Goal: Task Accomplishment & Management: Use online tool/utility

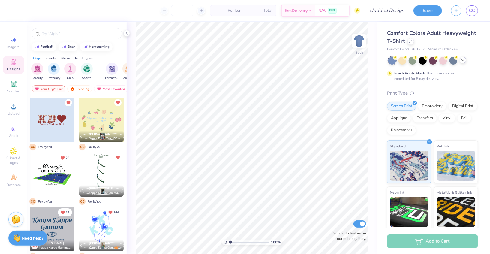
click at [465, 62] on icon at bounding box center [463, 60] width 5 height 5
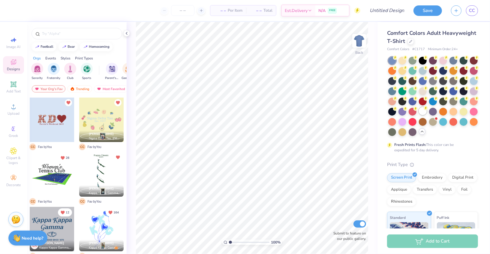
click at [424, 109] on icon at bounding box center [426, 108] width 4 height 4
click at [125, 33] on icon at bounding box center [126, 33] width 5 height 5
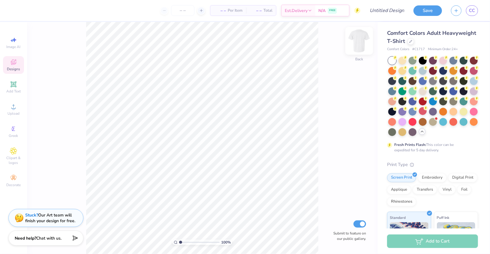
click at [366, 38] on img at bounding box center [359, 41] width 24 height 24
click at [14, 115] on span "Upload" at bounding box center [14, 113] width 12 height 5
click at [13, 113] on span "Upload" at bounding box center [14, 113] width 12 height 5
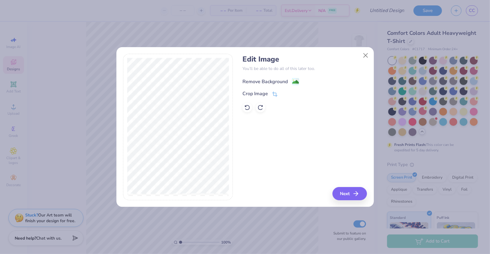
click at [276, 81] on div "Remove Background" at bounding box center [264, 81] width 45 height 7
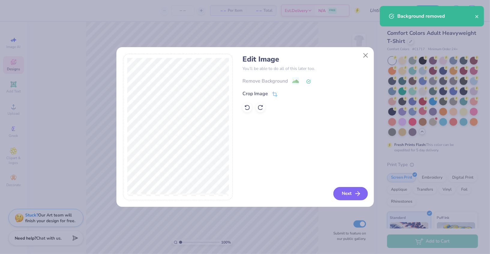
click at [347, 193] on button "Next" at bounding box center [350, 193] width 35 height 13
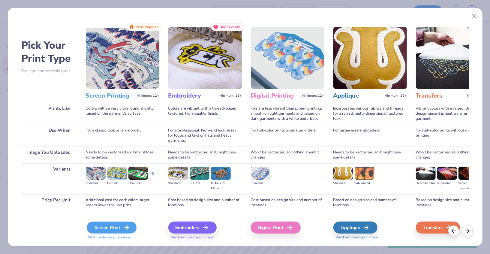
click at [107, 225] on div "Screen Print" at bounding box center [112, 227] width 50 height 12
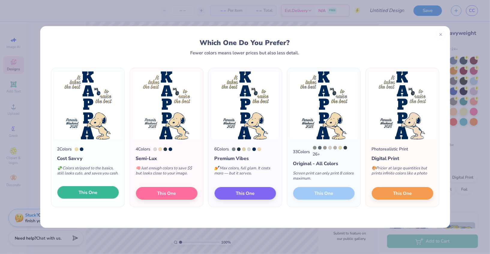
click at [88, 192] on span "This One" at bounding box center [88, 192] width 19 height 7
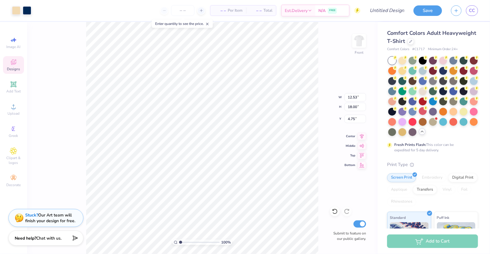
type input "4.39"
type input "9.08"
click at [188, 240] on input "range" at bounding box center [199, 241] width 41 height 5
drag, startPoint x: 188, startPoint y: 243, endPoint x: 165, endPoint y: 243, distance: 23.4
type input "1"
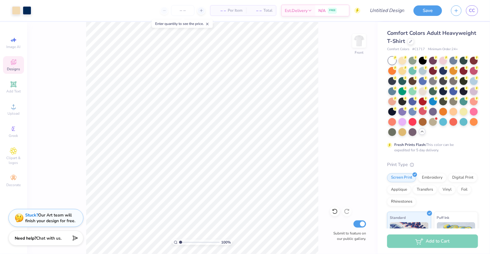
click at [179, 243] on input "range" at bounding box center [199, 241] width 41 height 5
click at [15, 9] on div at bounding box center [16, 10] width 8 height 8
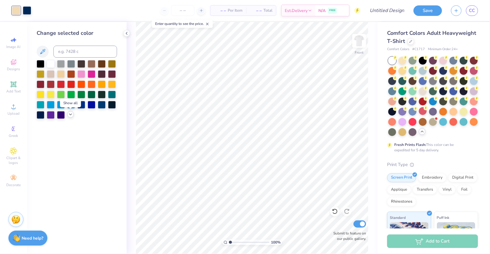
click at [71, 115] on icon at bounding box center [70, 114] width 5 height 5
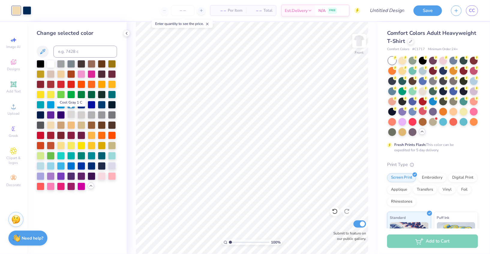
click at [73, 117] on div at bounding box center [71, 114] width 8 height 8
click at [126, 34] on icon at bounding box center [126, 33] width 5 height 5
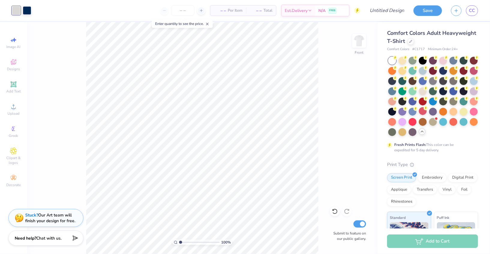
click at [21, 12] on div at bounding box center [21, 10] width 19 height 8
click at [19, 11] on div at bounding box center [16, 10] width 8 height 8
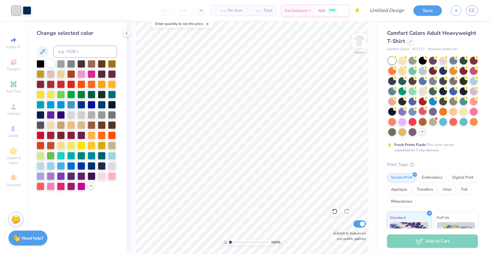
click at [50, 65] on div at bounding box center [51, 63] width 8 height 8
click at [126, 35] on icon at bounding box center [126, 33] width 5 height 5
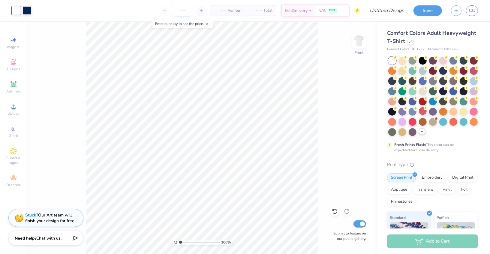
click at [185, 9] on input "number" at bounding box center [182, 10] width 23 height 11
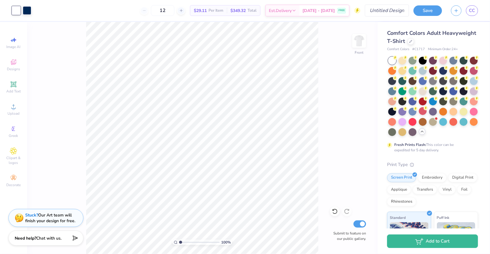
type input "12"
click at [386, 11] on input "Design Title" at bounding box center [379, 11] width 59 height 12
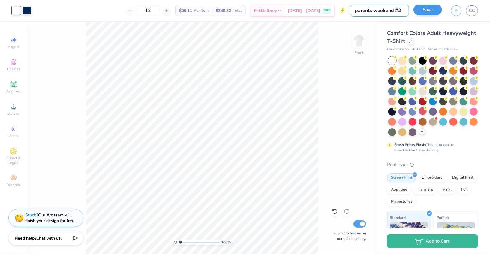
type input "parents weekend #2"
click at [423, 7] on button "Save" at bounding box center [427, 10] width 29 height 11
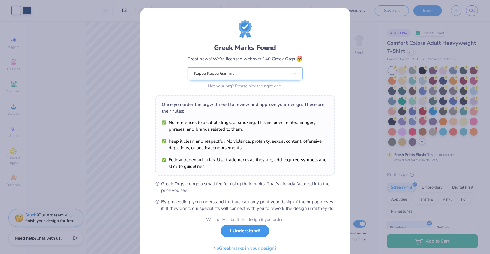
click at [236, 237] on button "I Understand!" at bounding box center [245, 231] width 49 height 12
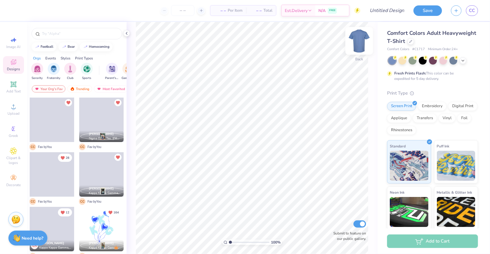
click at [364, 40] on img at bounding box center [359, 41] width 24 height 24
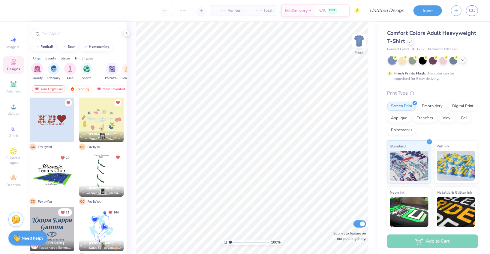
click at [461, 59] on icon at bounding box center [463, 60] width 5 height 5
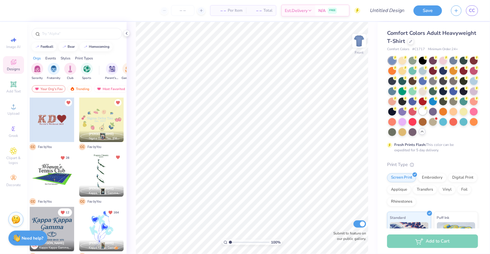
click at [424, 109] on icon at bounding box center [426, 108] width 4 height 4
click at [127, 32] on polyline at bounding box center [126, 33] width 1 height 2
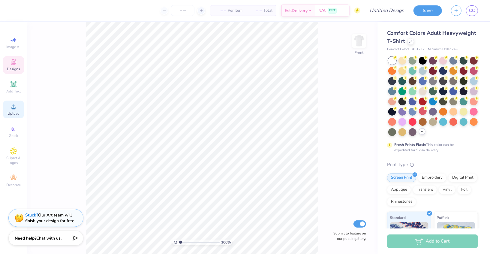
click at [11, 108] on icon at bounding box center [13, 106] width 4 height 4
click at [14, 110] on circle at bounding box center [13, 108] width 3 height 3
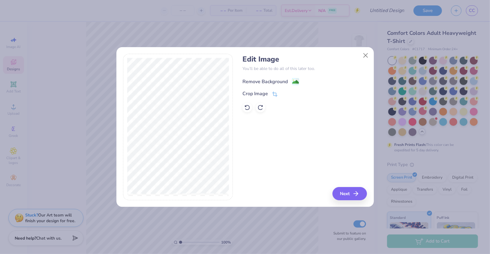
click at [261, 81] on div "Remove Background" at bounding box center [264, 81] width 45 height 7
click at [367, 52] on button "Close" at bounding box center [365, 55] width 11 height 11
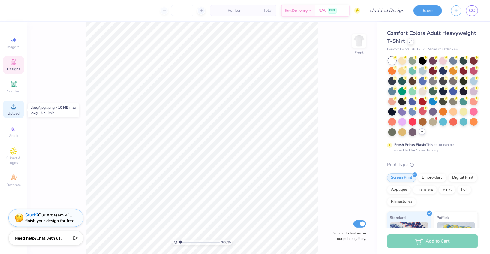
click at [10, 107] on icon at bounding box center [13, 106] width 7 height 7
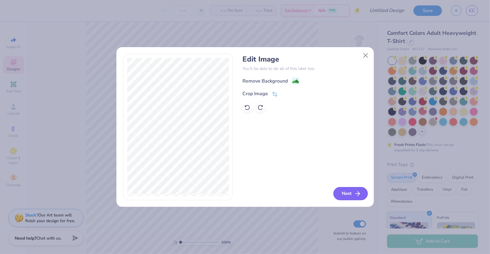
click at [344, 195] on button "Next" at bounding box center [350, 193] width 35 height 13
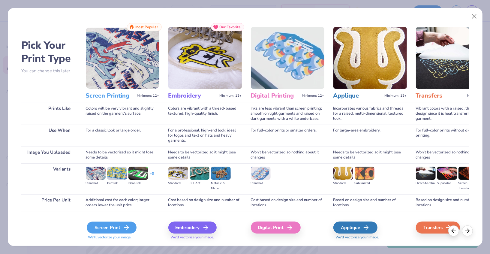
click at [113, 231] on div "Screen Print" at bounding box center [112, 227] width 50 height 12
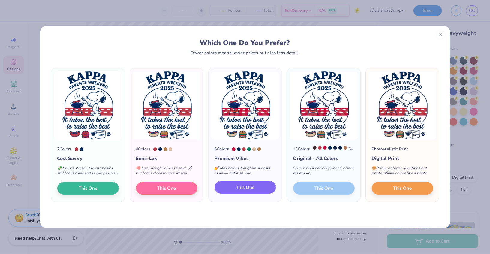
click at [239, 191] on span "This One" at bounding box center [245, 187] width 19 height 7
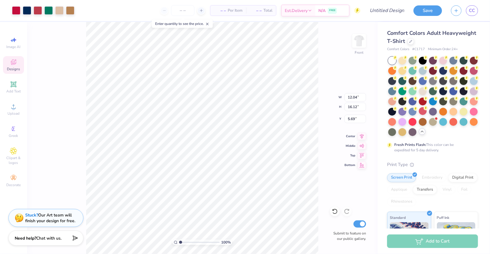
type input "10.28"
type input "13.76"
click at [182, 14] on input "number" at bounding box center [182, 10] width 23 height 11
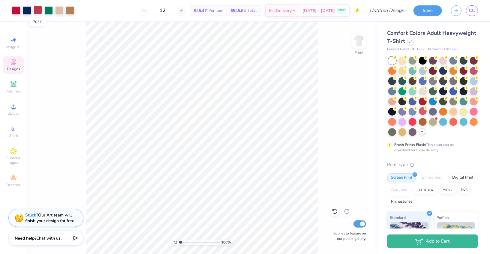
type input "1"
type input "24"
click at [359, 38] on img at bounding box center [359, 41] width 24 height 24
click at [15, 115] on span "Upload" at bounding box center [14, 113] width 12 height 5
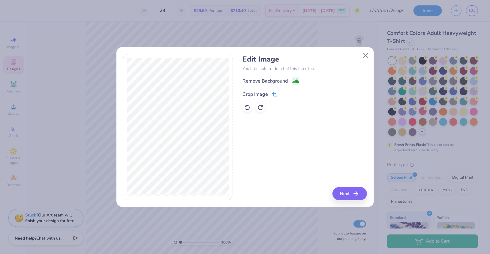
click at [258, 93] on div "Crop Image" at bounding box center [255, 94] width 26 height 7
click at [292, 150] on div "Edit Image You’ll be able to do all of this later too. Remove Background Crop I…" at bounding box center [245, 127] width 244 height 146
click at [286, 93] on polyline at bounding box center [285, 94] width 2 height 2
click at [349, 194] on button "Next" at bounding box center [350, 193] width 35 height 13
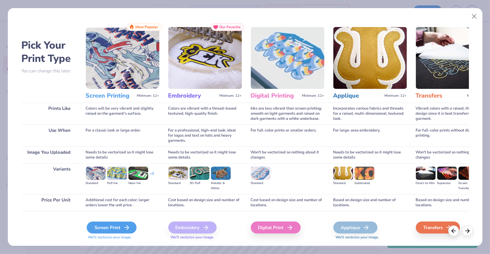
click at [110, 232] on div "Screen Print" at bounding box center [112, 227] width 50 height 12
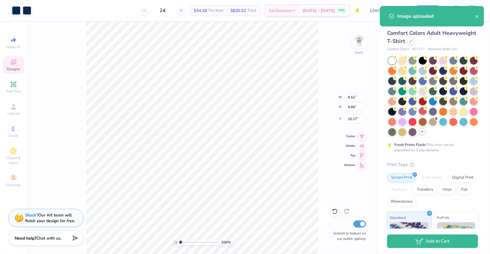
click at [224, 164] on body "Art colors 24 $34.18 Per Item $820.32 Total Est. Delivery Sep 11 - 14 FREE Desi…" at bounding box center [245, 127] width 490 height 254
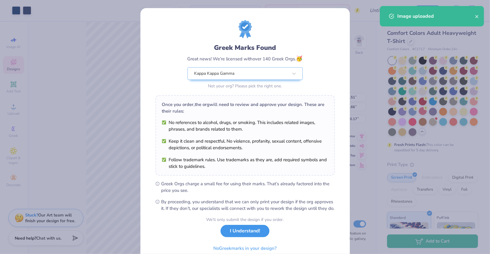
click at [242, 236] on button "I Understand!" at bounding box center [245, 231] width 49 height 12
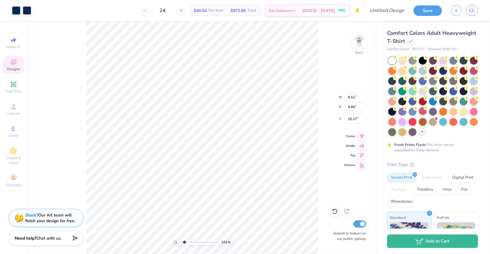
click at [184, 242] on input "range" at bounding box center [199, 241] width 41 height 5
drag, startPoint x: 183, startPoint y: 242, endPoint x: 167, endPoint y: 242, distance: 16.2
type input "1"
click at [179, 242] on input "range" at bounding box center [199, 241] width 41 height 5
type input "3.07"
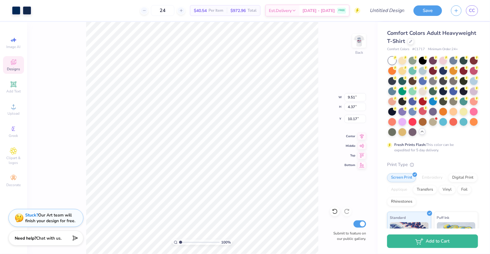
type input "1.41"
type input "4.65"
click at [26, 11] on div at bounding box center [27, 10] width 8 height 8
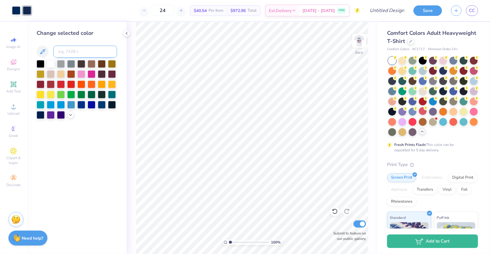
click at [84, 52] on input at bounding box center [85, 52] width 64 height 12
type input "295"
click at [127, 33] on icon at bounding box center [126, 33] width 5 height 5
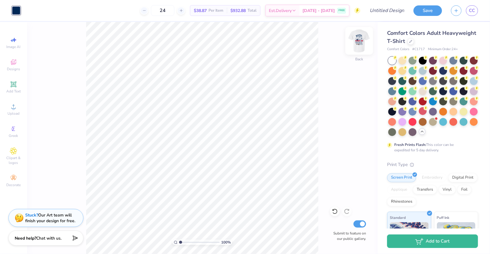
click at [365, 35] on img at bounding box center [359, 41] width 24 height 24
click at [362, 37] on img at bounding box center [359, 41] width 24 height 24
click at [362, 41] on img at bounding box center [359, 41] width 24 height 24
click at [37, 13] on div at bounding box center [38, 10] width 8 height 8
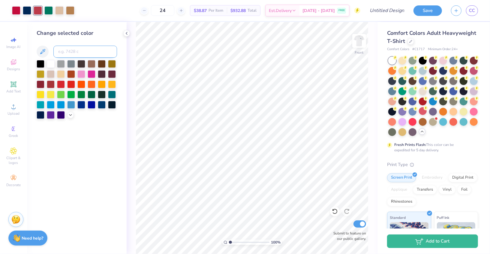
click at [60, 52] on input at bounding box center [85, 52] width 64 height 12
type input "193"
type input "703"
click at [126, 36] on div at bounding box center [126, 33] width 7 height 7
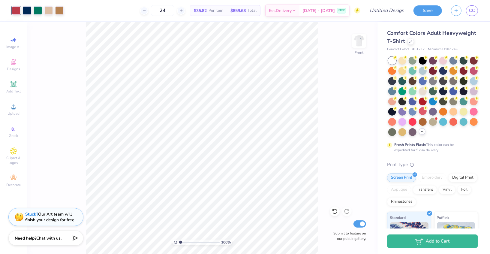
click at [53, 215] on div "Stuck? Our Art team will finish your design for free." at bounding box center [50, 216] width 50 height 11
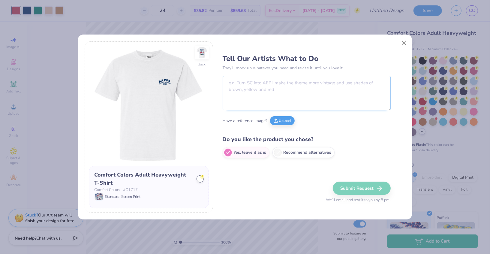
click at [269, 87] on textarea at bounding box center [307, 93] width 168 height 34
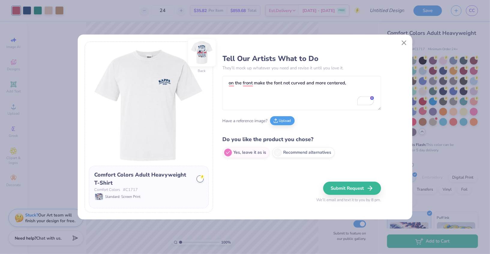
click at [200, 51] on img at bounding box center [202, 53] width 28 height 28
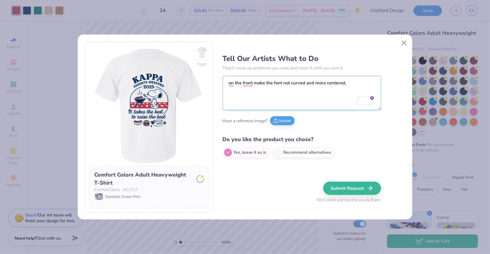
click at [354, 85] on textarea "on the front make the font not curved and more centered," at bounding box center [302, 93] width 158 height 34
click at [261, 91] on textarea "on the front make the font not curved and more centered, on the back make the k…" at bounding box center [302, 93] width 158 height 34
click at [308, 94] on textarea "on the front make the font not curved and more centered, on the back make the k…" at bounding box center [302, 93] width 158 height 34
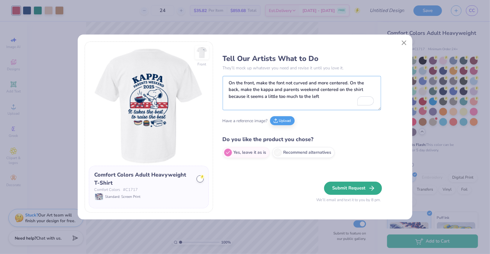
type textarea "On the front, make the font not curved and more centered. On the back, make the…"
click at [340, 189] on button "Submit Request" at bounding box center [353, 188] width 58 height 13
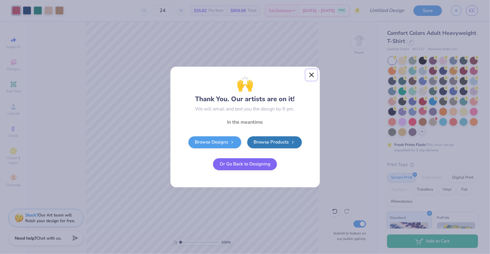
click at [310, 76] on button "Close" at bounding box center [311, 74] width 11 height 11
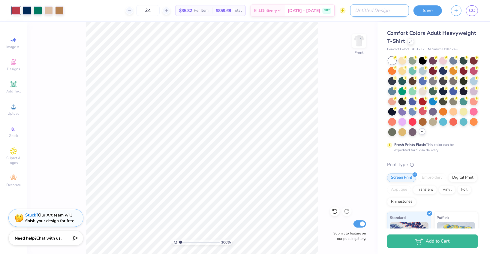
click at [382, 13] on input "Design Title" at bounding box center [379, 11] width 59 height 12
type input "FINAL parents weekend shirt"
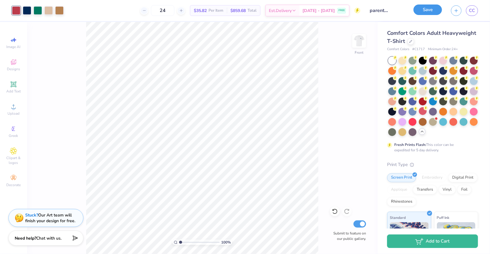
click at [427, 9] on button "Save" at bounding box center [427, 10] width 29 height 11
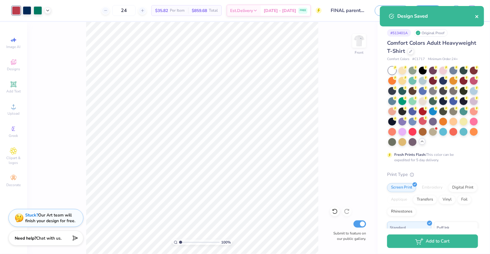
click at [476, 15] on icon "close" at bounding box center [477, 16] width 4 height 5
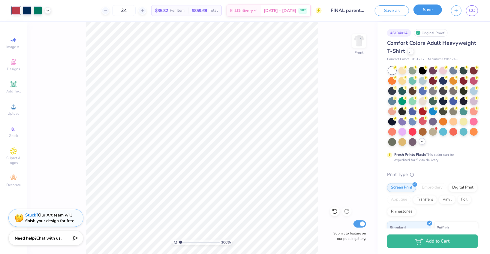
click at [427, 13] on button "Save" at bounding box center [427, 10] width 29 height 11
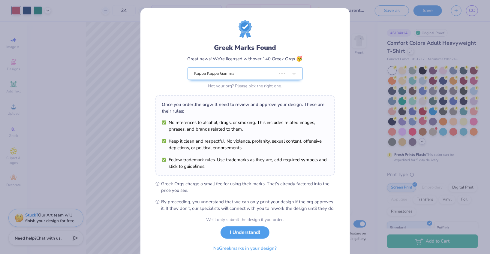
click at [479, 16] on div "Design Saved" at bounding box center [432, 18] width 107 height 27
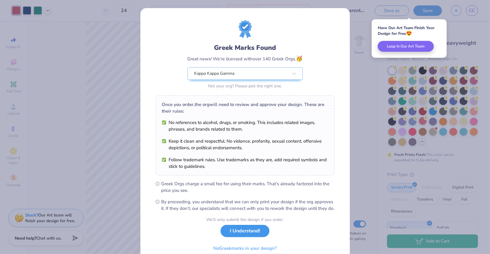
click at [245, 237] on button "I Understand!" at bounding box center [245, 231] width 49 height 12
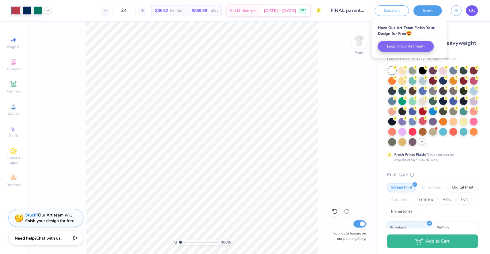
click at [474, 13] on span "CC" at bounding box center [472, 10] width 6 height 7
